Goal: Information Seeking & Learning: Learn about a topic

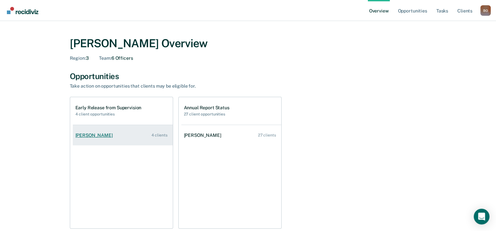
click at [111, 132] on link "[PERSON_NAME] 4 clients" at bounding box center [123, 135] width 100 height 19
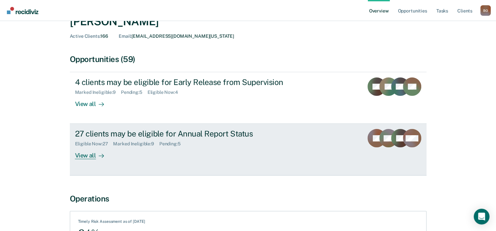
scroll to position [33, 0]
